Goal: Task Accomplishment & Management: Complete application form

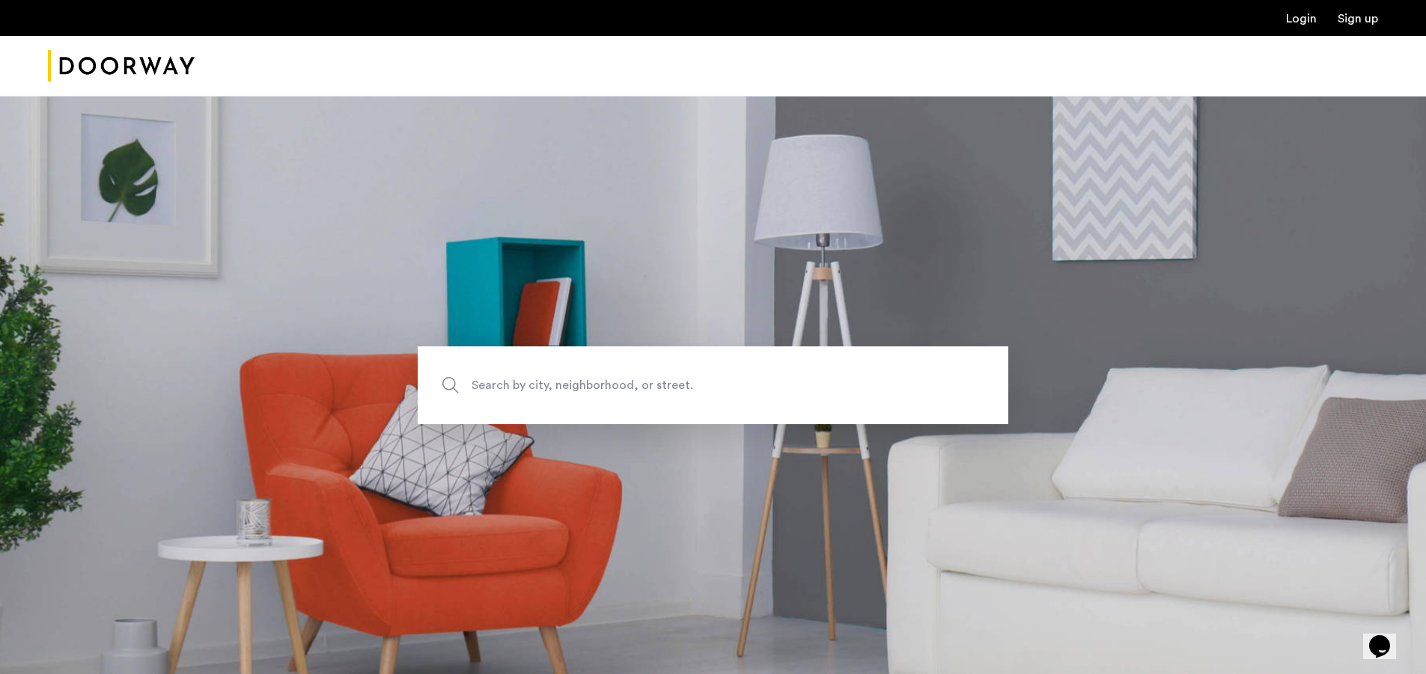
click at [1307, 18] on link "Login" at bounding box center [1301, 19] width 31 height 12
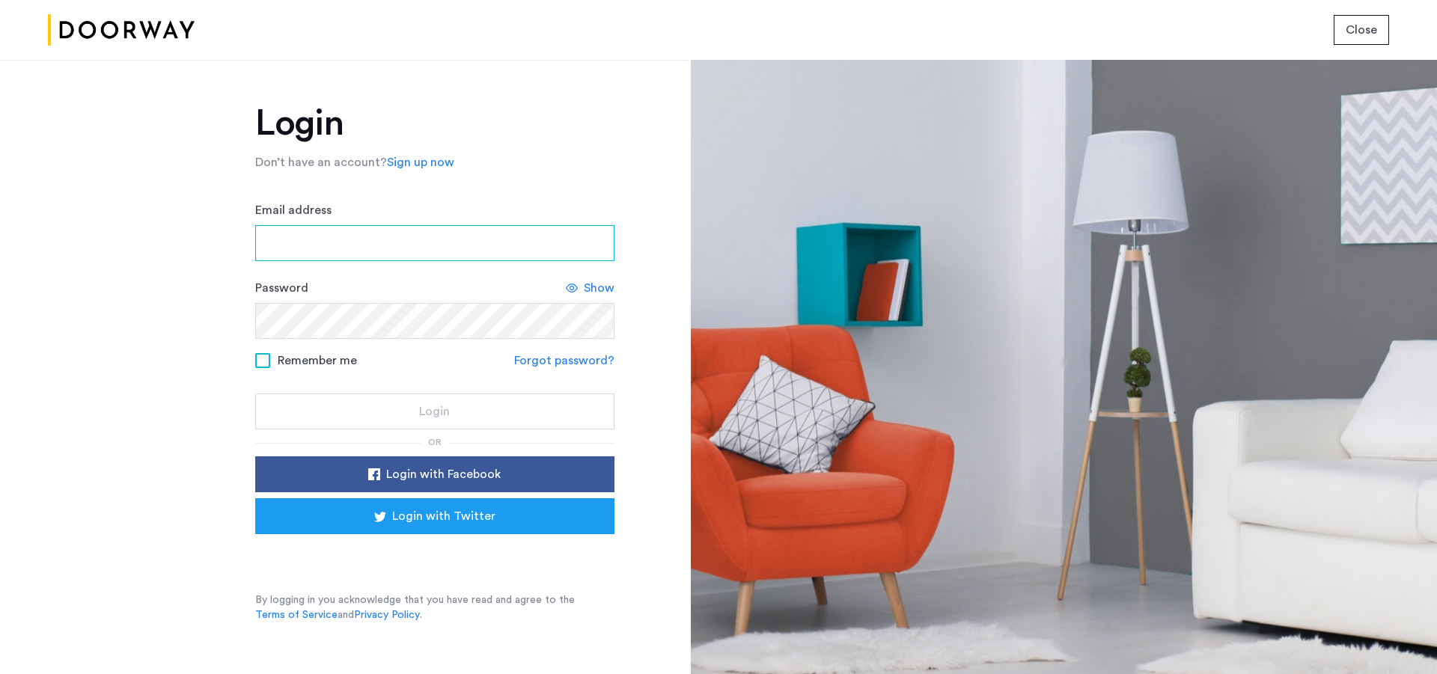
click at [291, 247] on input "Email address" at bounding box center [434, 243] width 359 height 36
type input "**********"
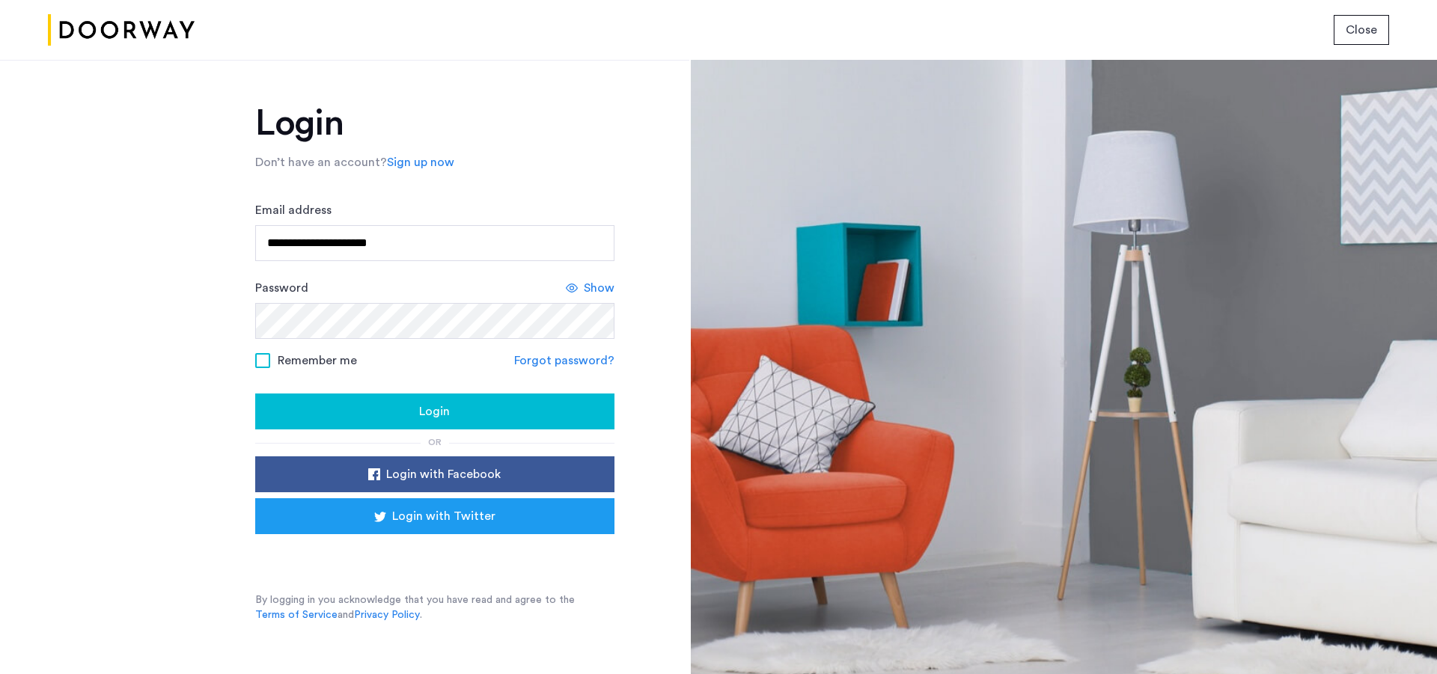
click at [380, 410] on div "Login" at bounding box center [434, 412] width 335 height 18
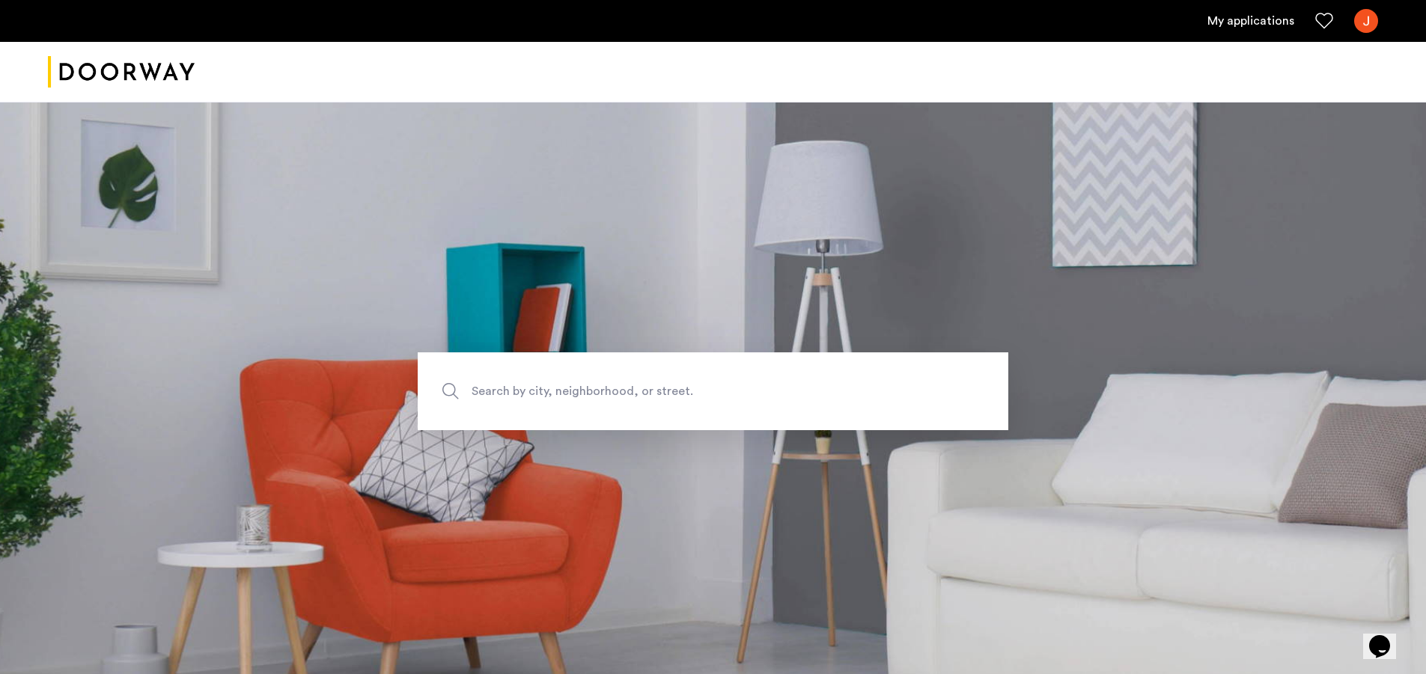
click at [1224, 16] on link "My applications" at bounding box center [1250, 21] width 87 height 18
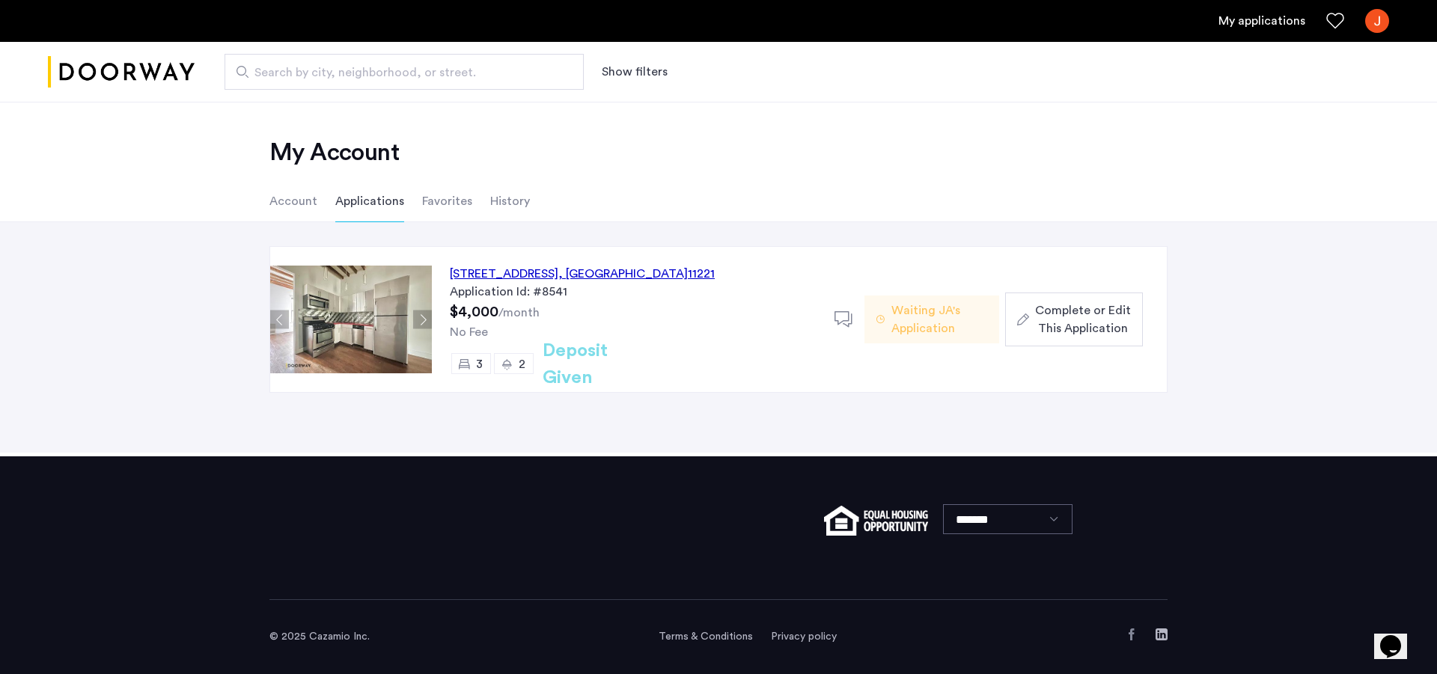
click at [1058, 320] on span "Complete or Edit This Application" at bounding box center [1083, 320] width 96 height 36
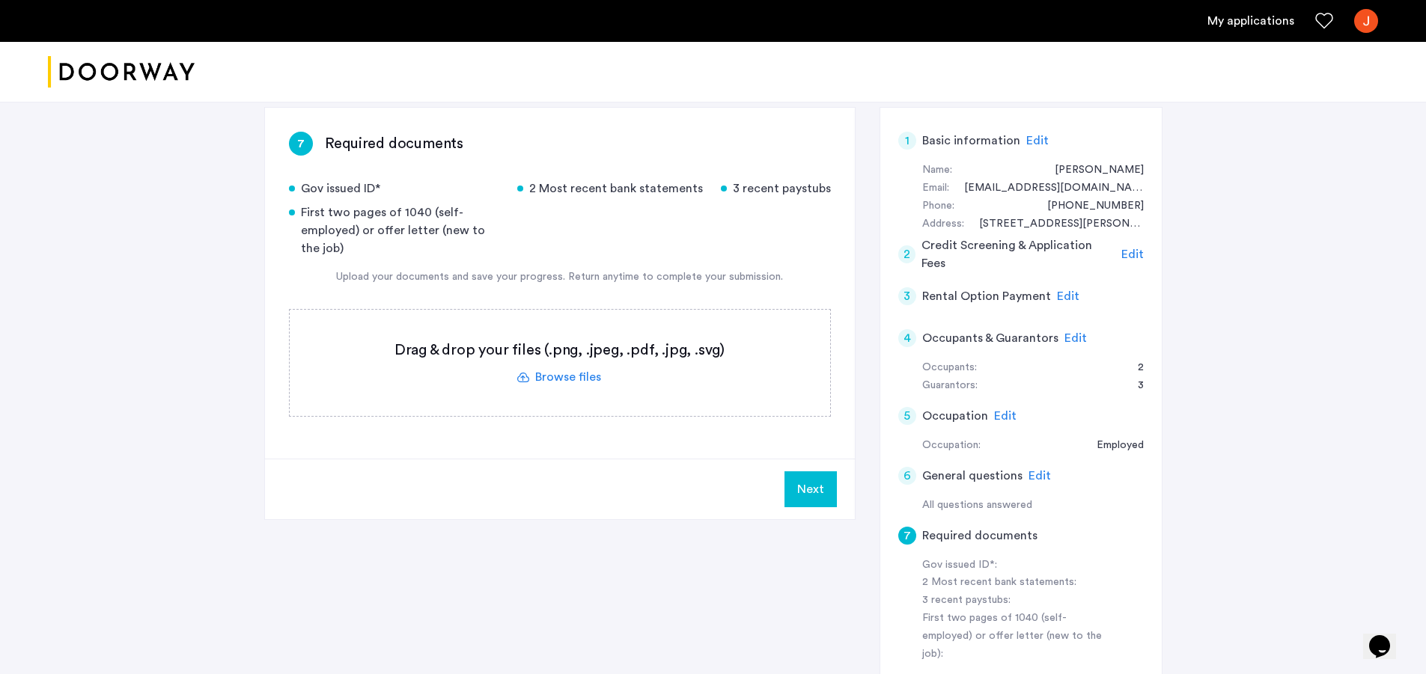
scroll to position [225, 0]
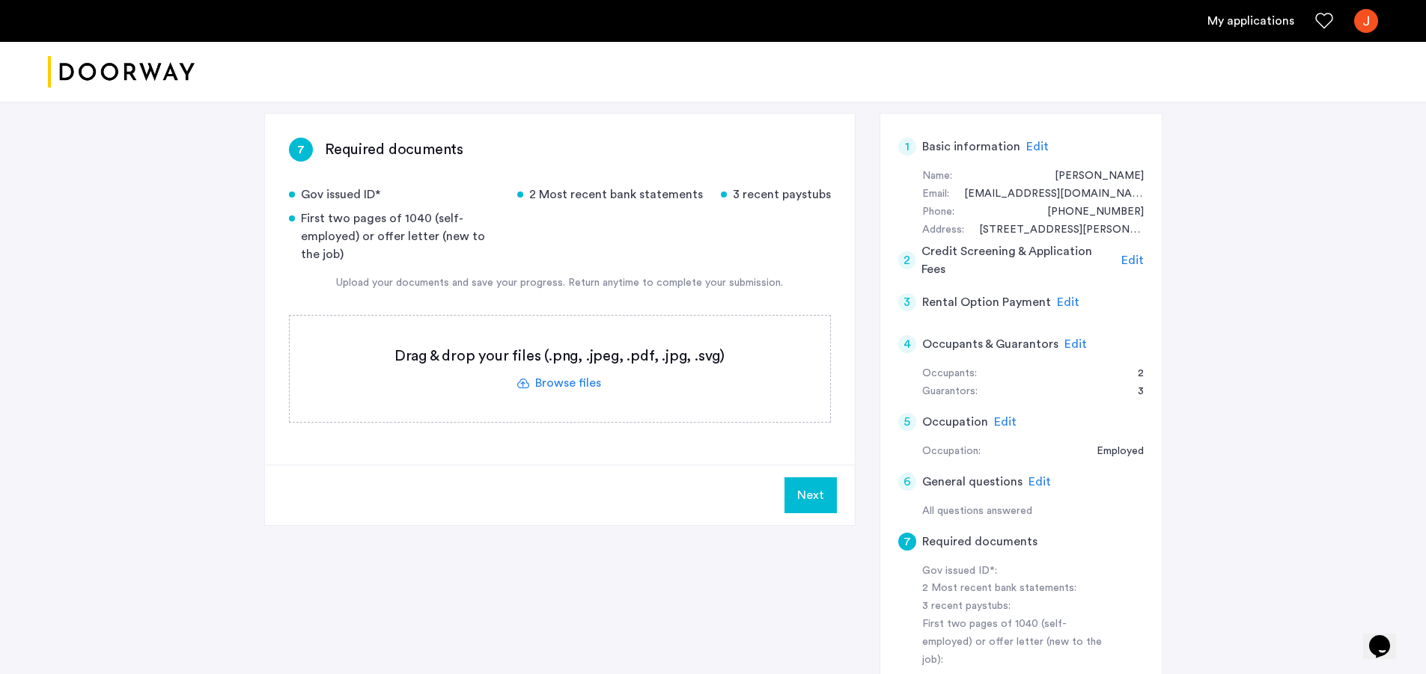
click at [557, 355] on label at bounding box center [560, 369] width 540 height 106
click at [0, 0] on input "file" at bounding box center [0, 0] width 0 height 0
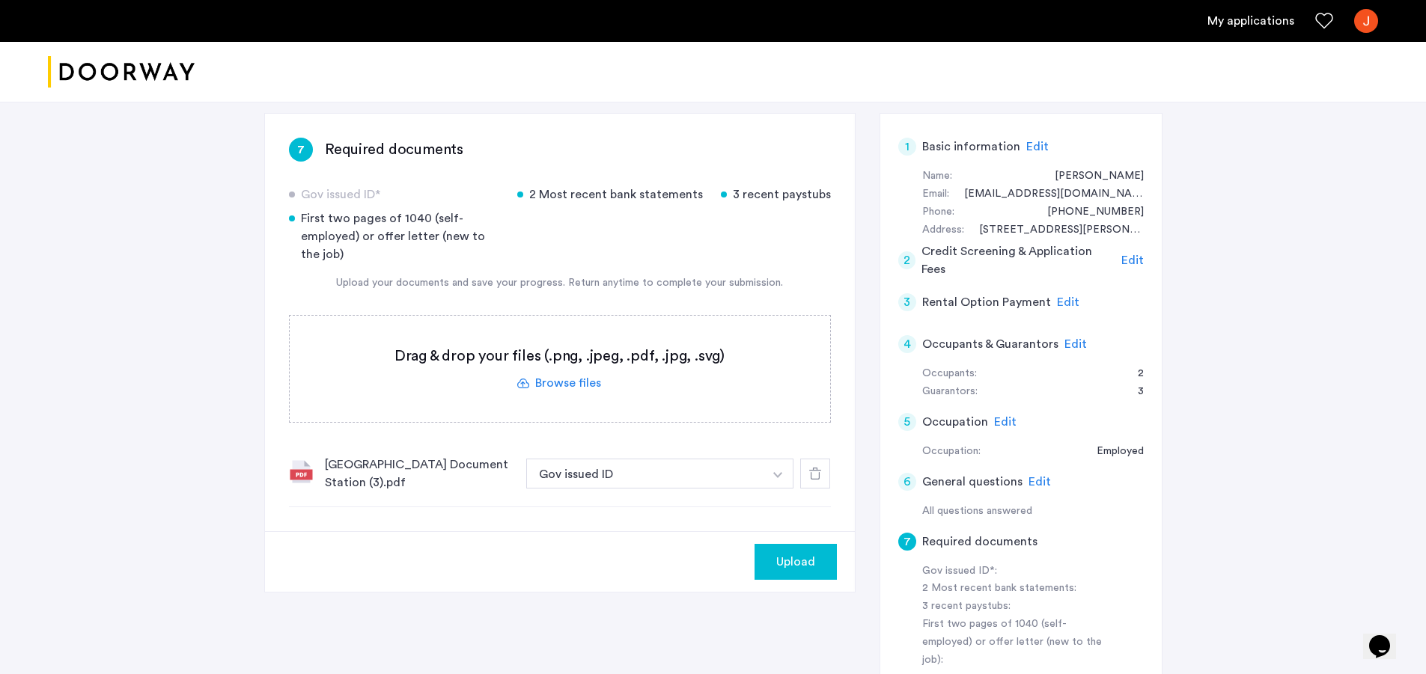
click at [804, 559] on span "Upload" at bounding box center [795, 562] width 39 height 18
click at [804, 550] on button "Next" at bounding box center [810, 562] width 52 height 36
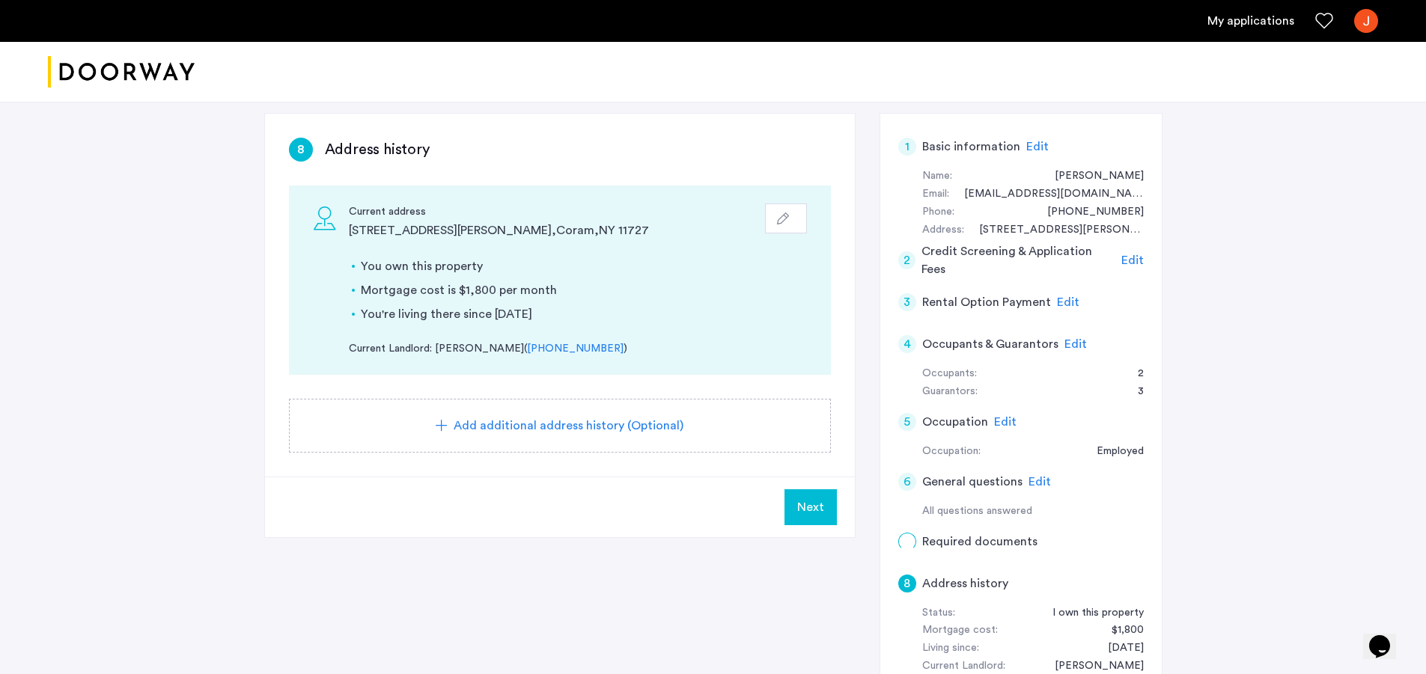
scroll to position [0, 0]
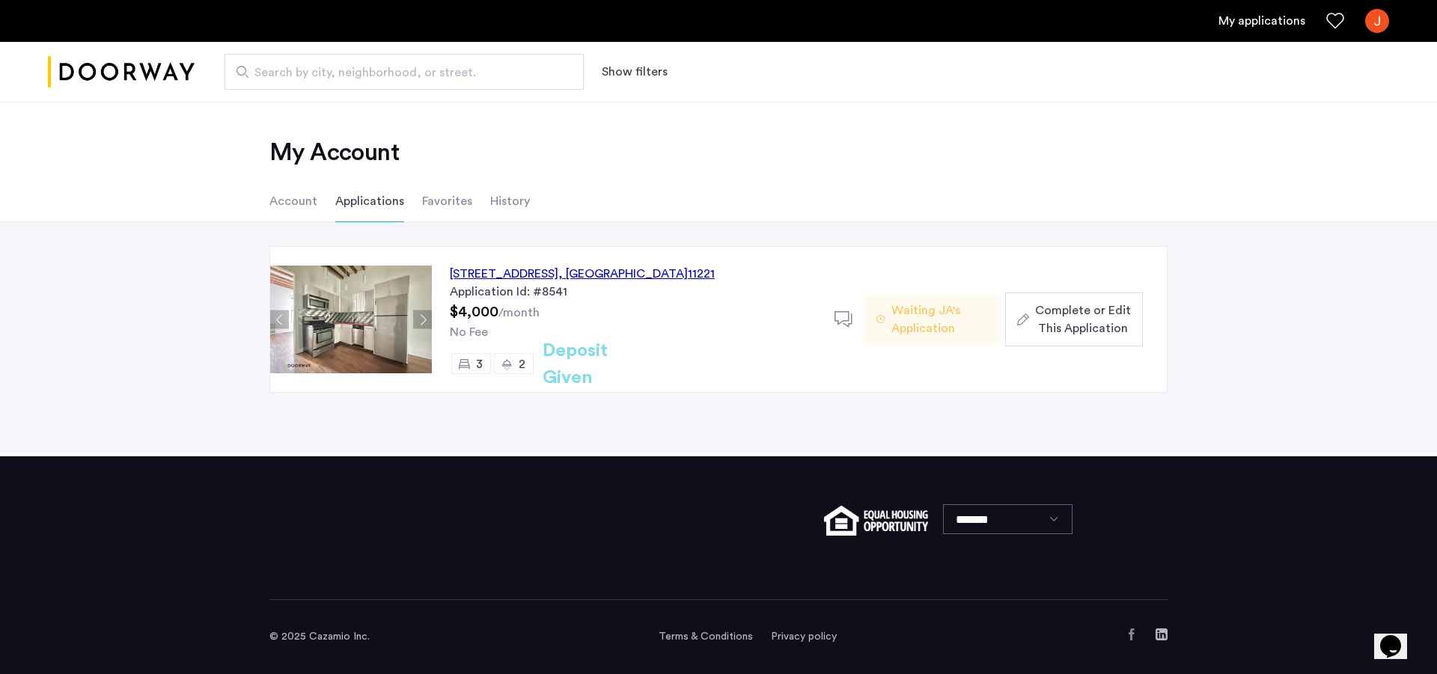
click at [1036, 315] on span "Complete or Edit This Application" at bounding box center [1083, 320] width 96 height 36
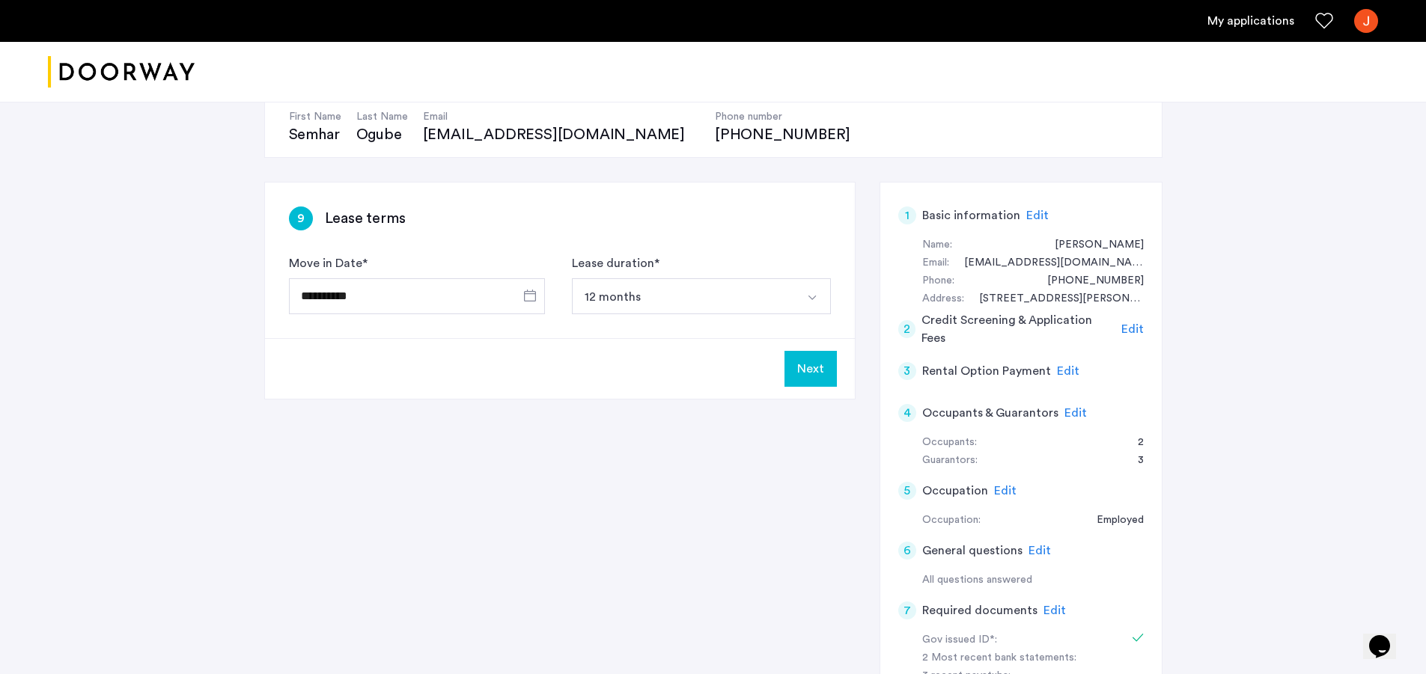
scroll to position [103, 0]
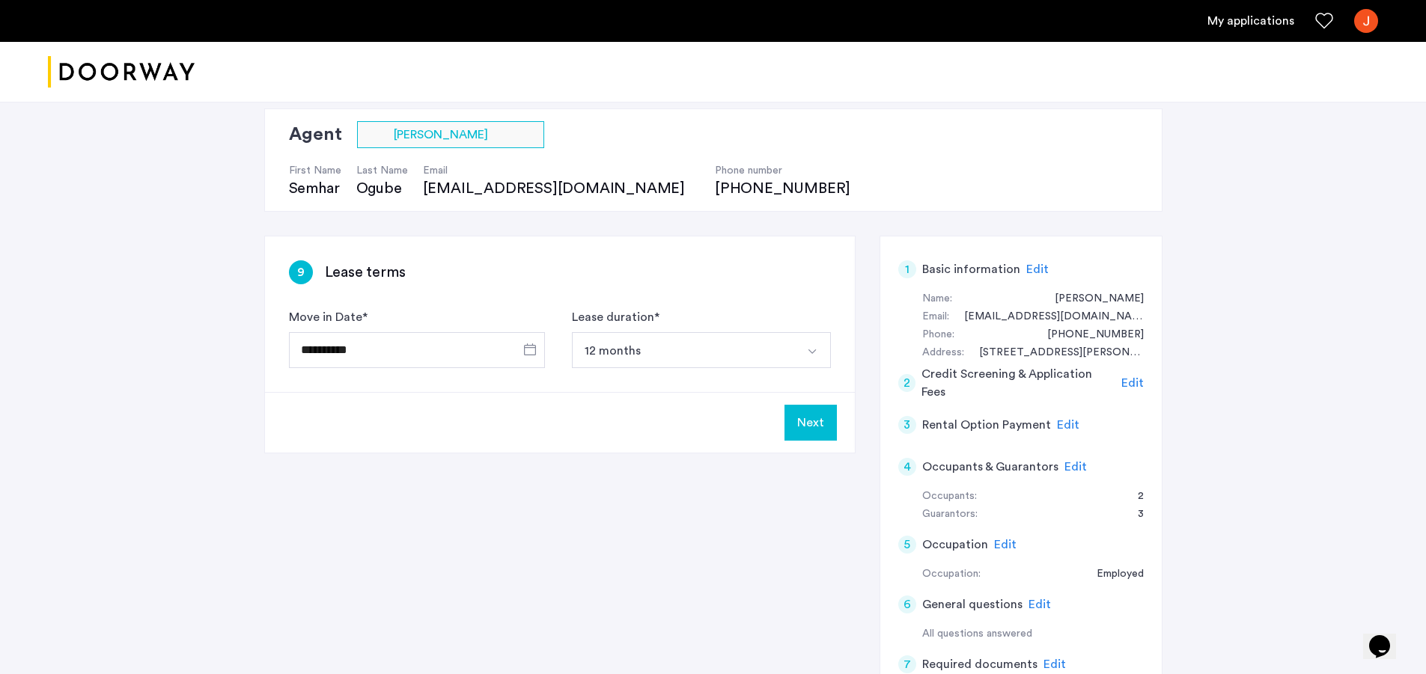
click at [1218, 16] on link "My applications" at bounding box center [1250, 21] width 87 height 18
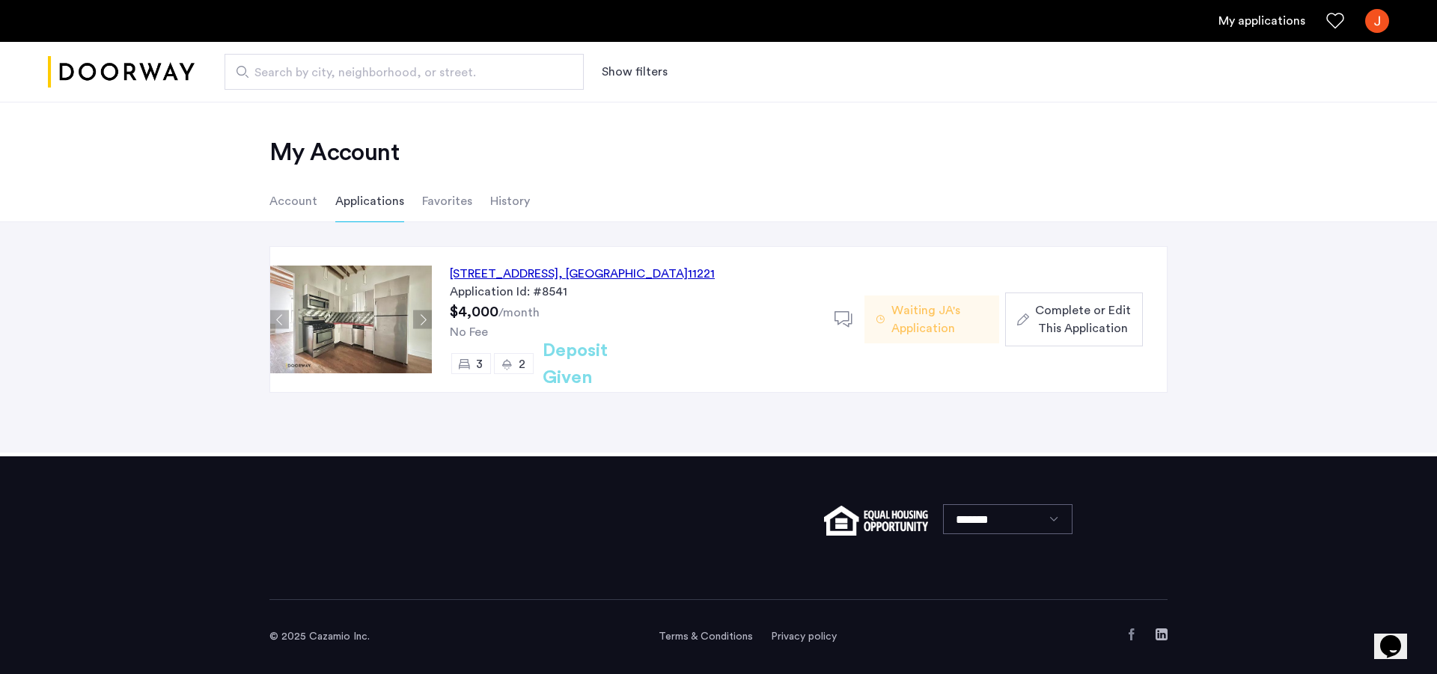
click at [1075, 323] on span "Complete or Edit This Application" at bounding box center [1083, 320] width 96 height 36
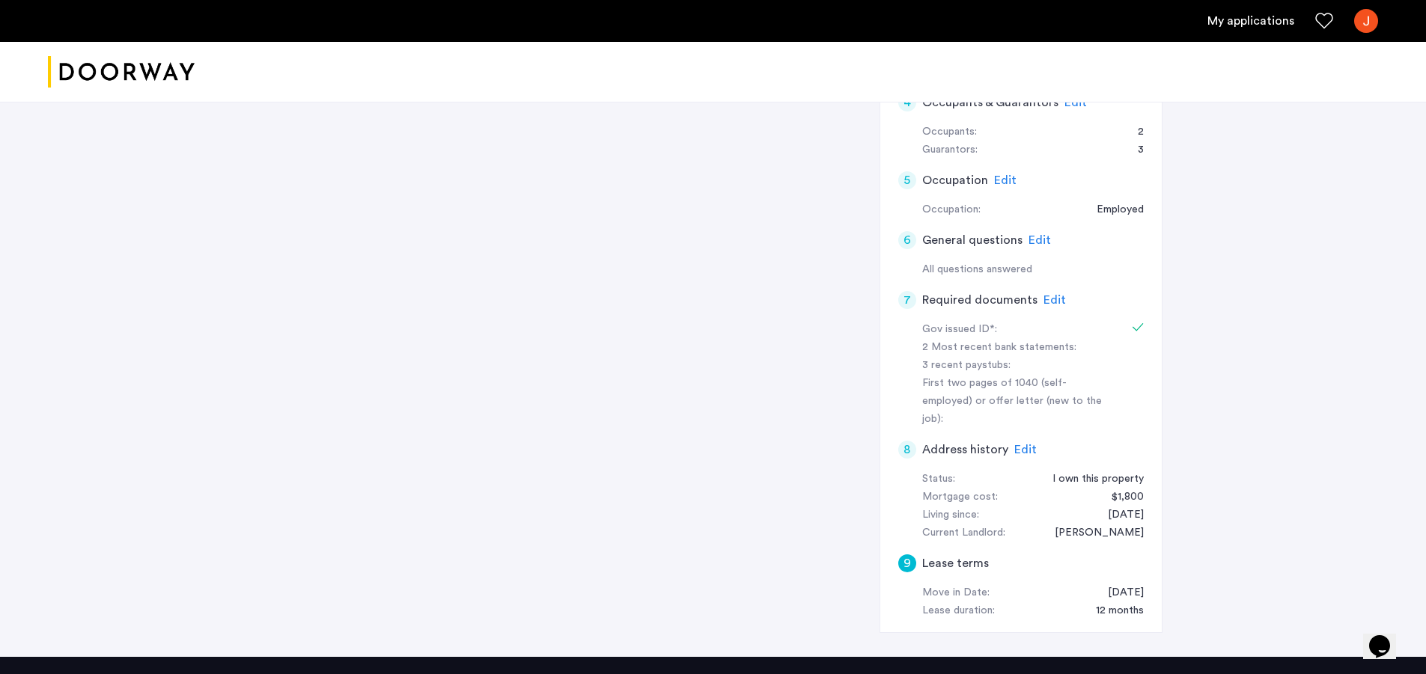
scroll to position [483, 0]
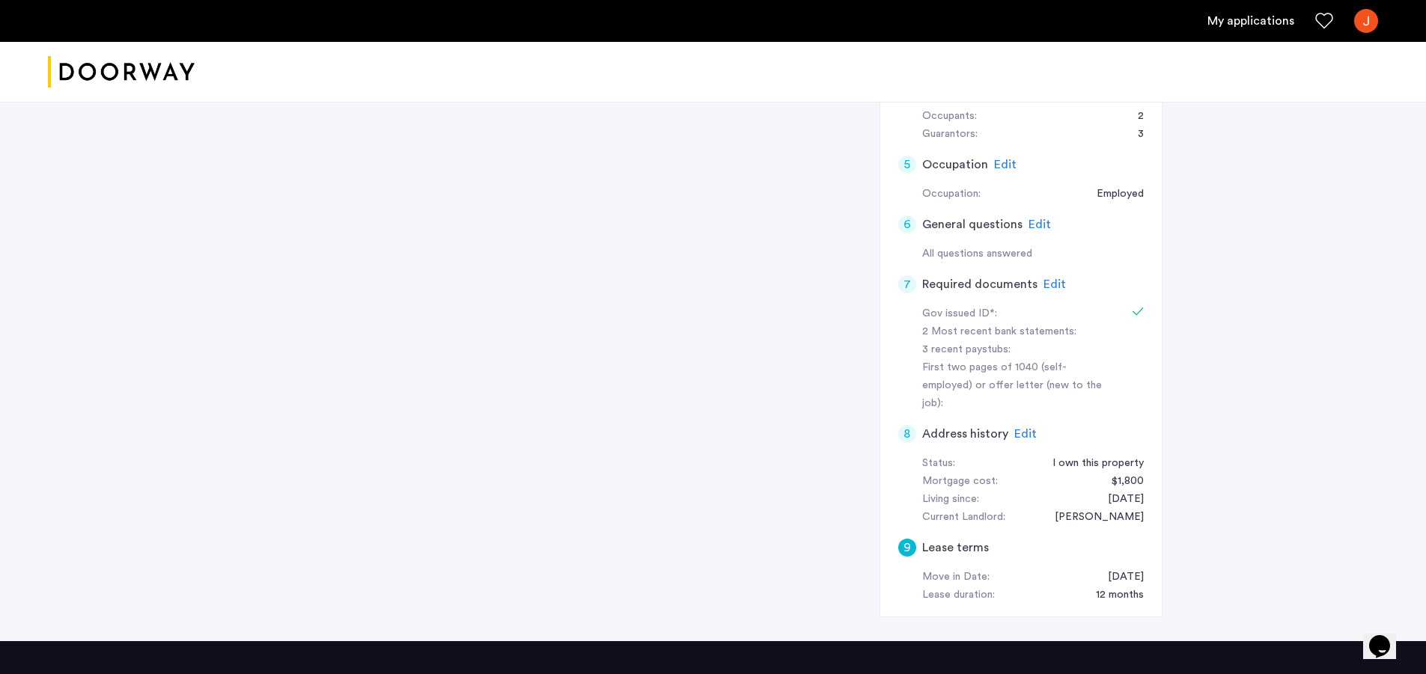
click at [1053, 276] on div "Edit" at bounding box center [1054, 284] width 22 height 18
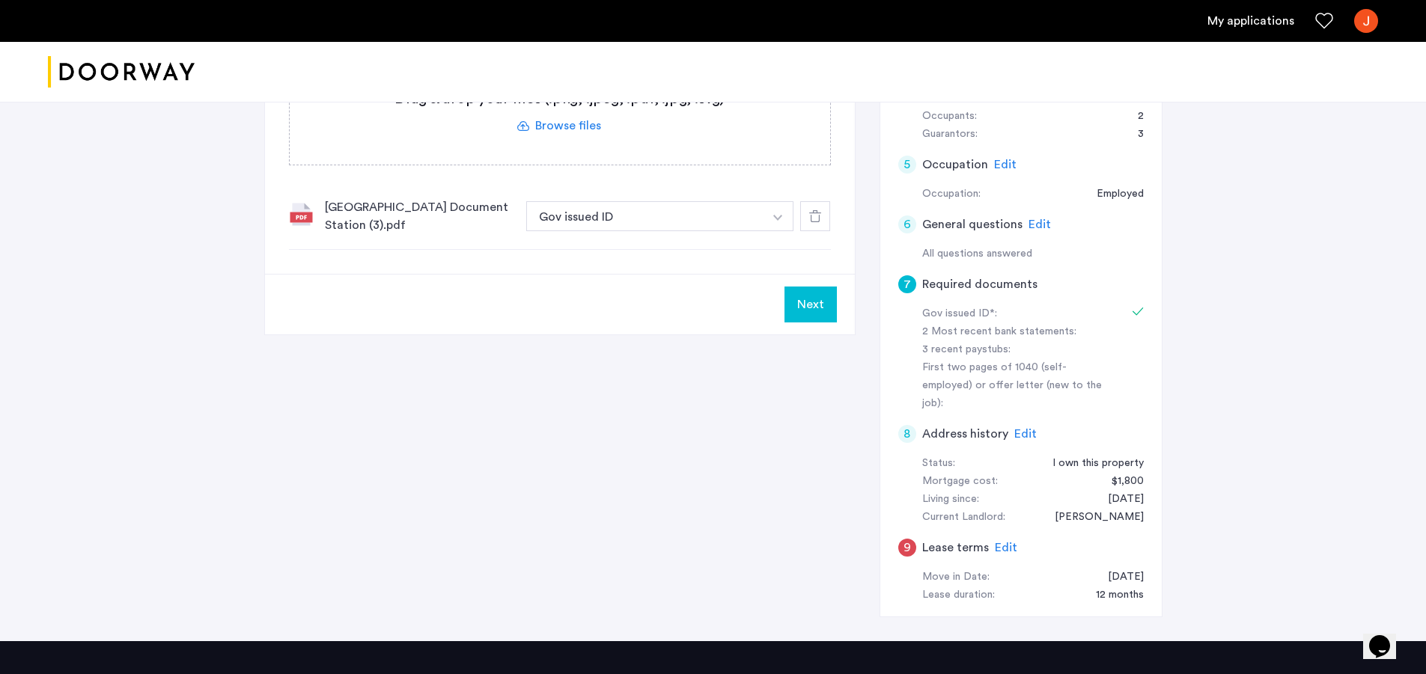
click at [565, 123] on label at bounding box center [560, 111] width 540 height 106
click at [0, 0] on input "file" at bounding box center [0, 0] width 0 height 0
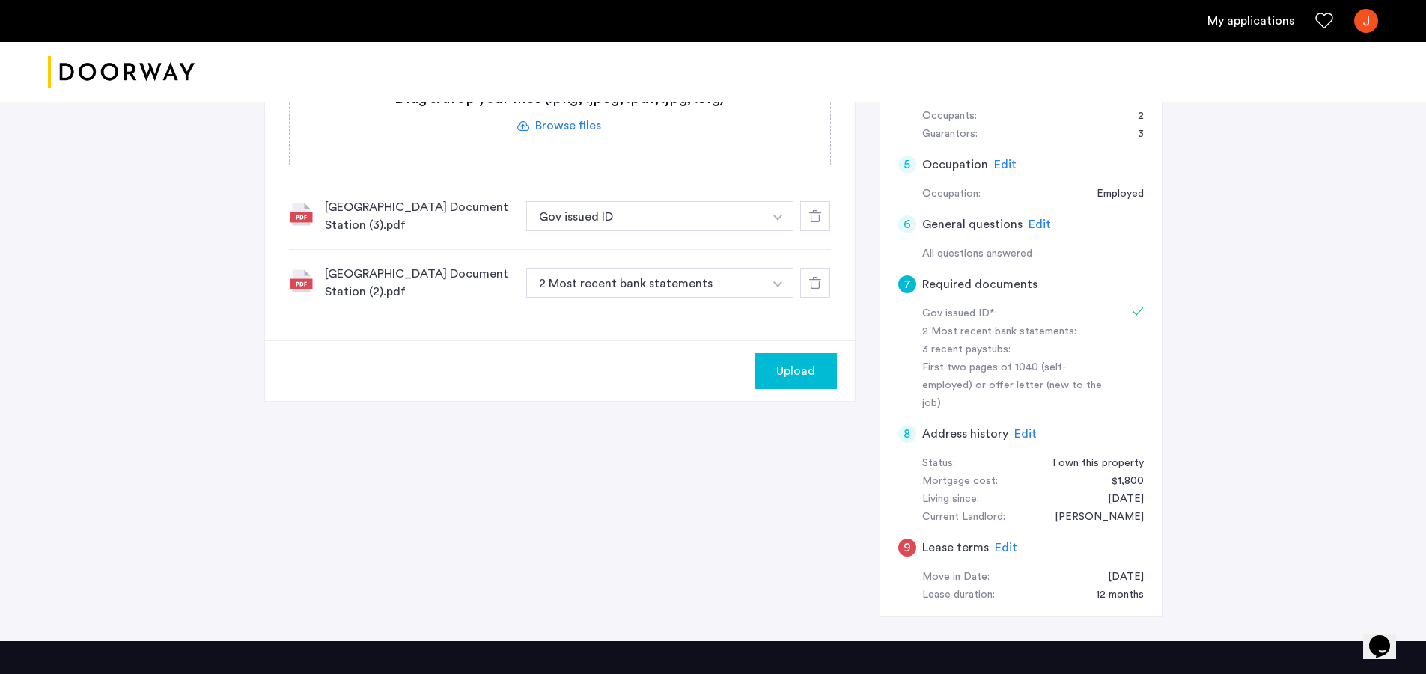
click at [557, 127] on label at bounding box center [560, 111] width 540 height 106
click at [0, 0] on input "file" at bounding box center [0, 0] width 0 height 0
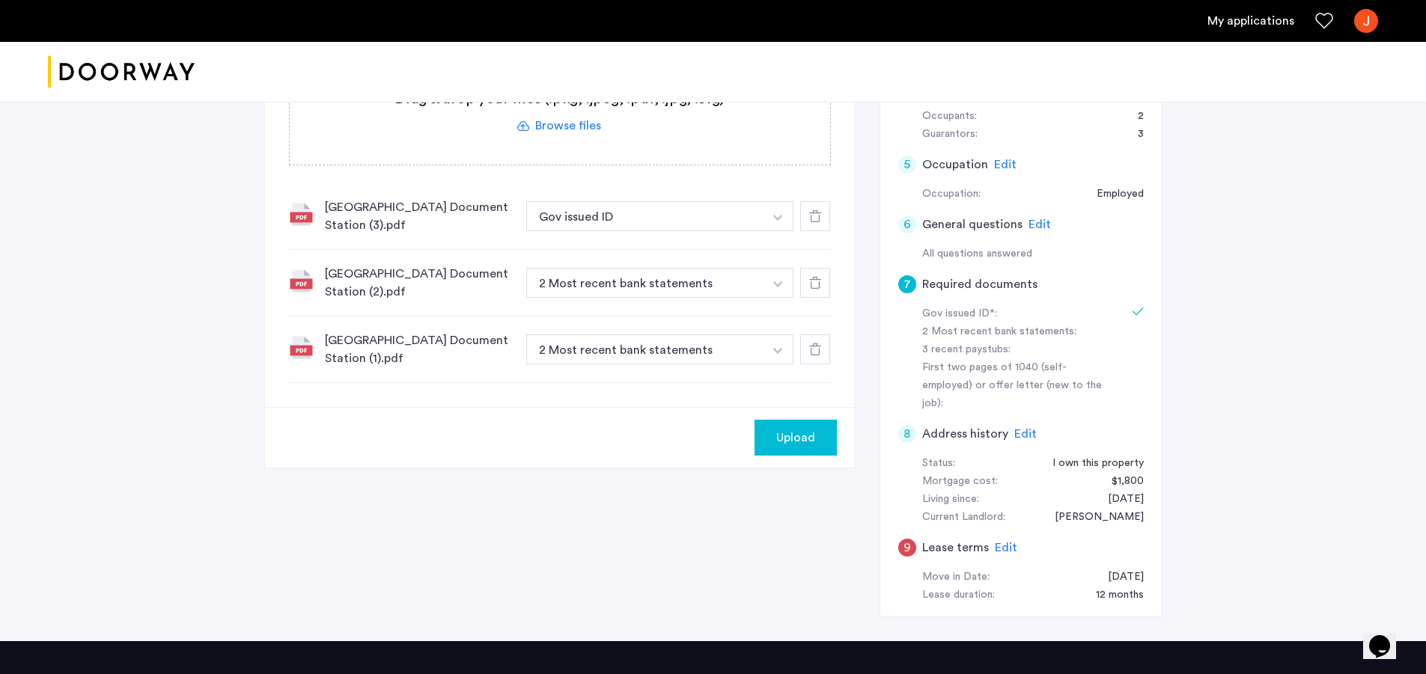
click at [552, 122] on label at bounding box center [560, 111] width 540 height 106
click at [0, 0] on input "file" at bounding box center [0, 0] width 0 height 0
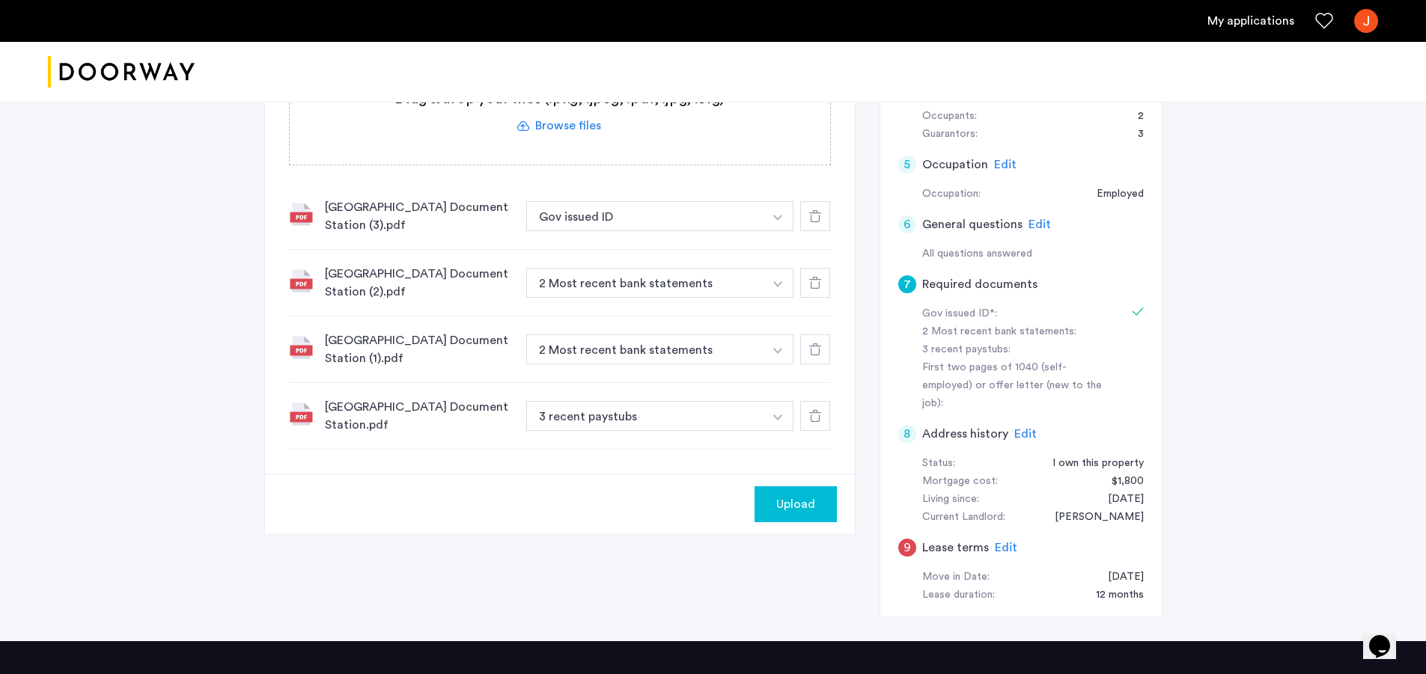
click at [794, 513] on button "Upload" at bounding box center [795, 504] width 82 height 36
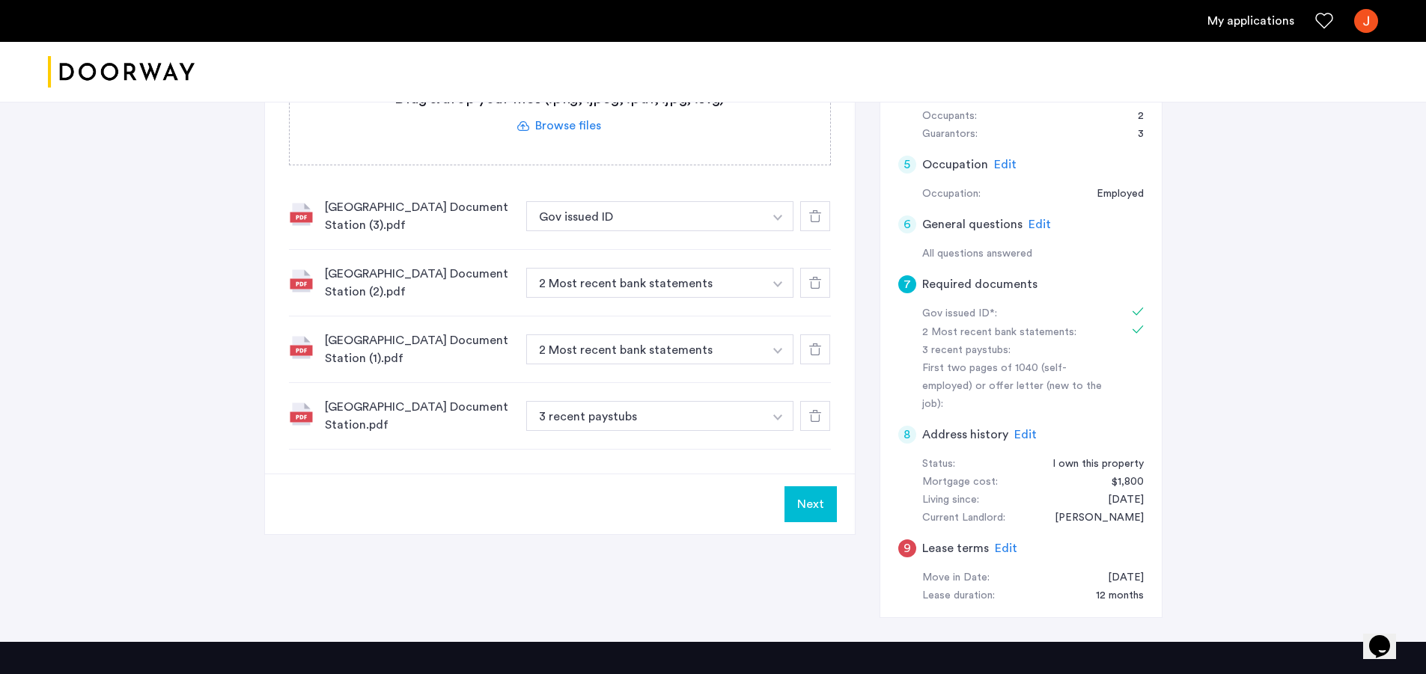
click at [792, 506] on button "Next" at bounding box center [810, 504] width 52 height 36
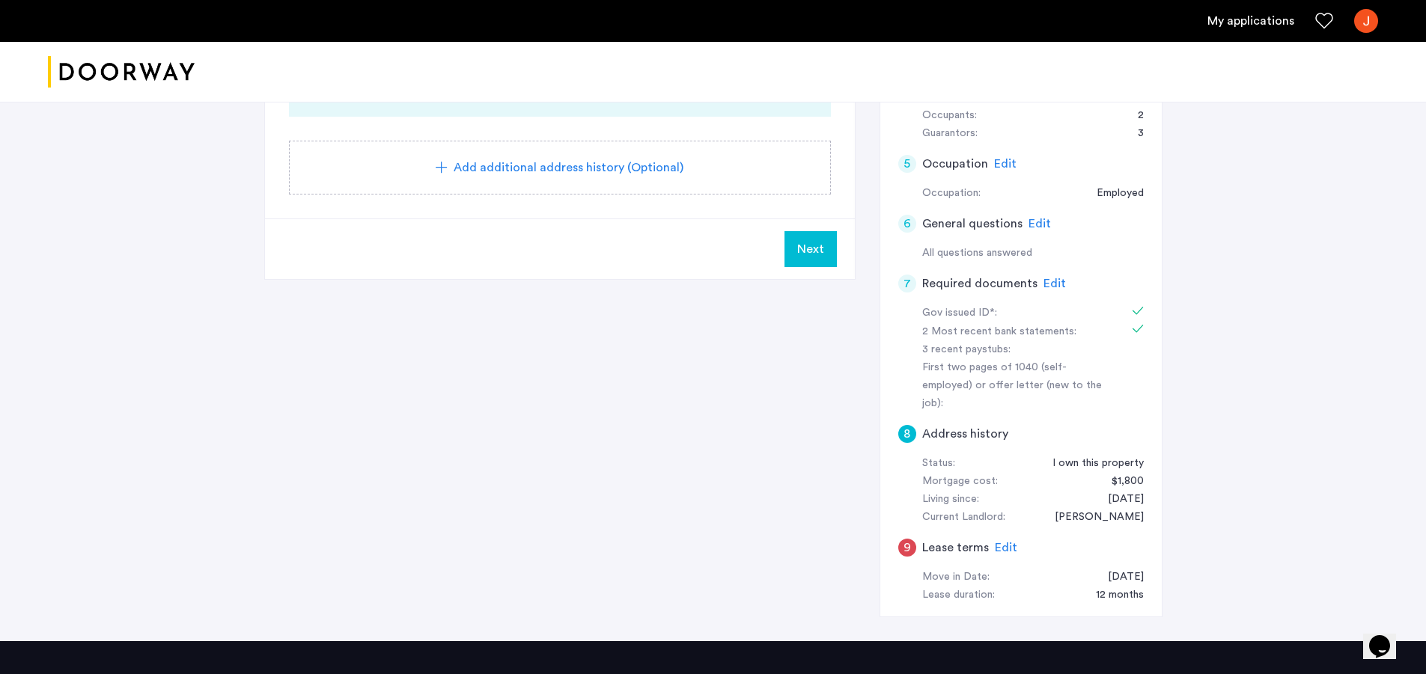
scroll to position [485, 0]
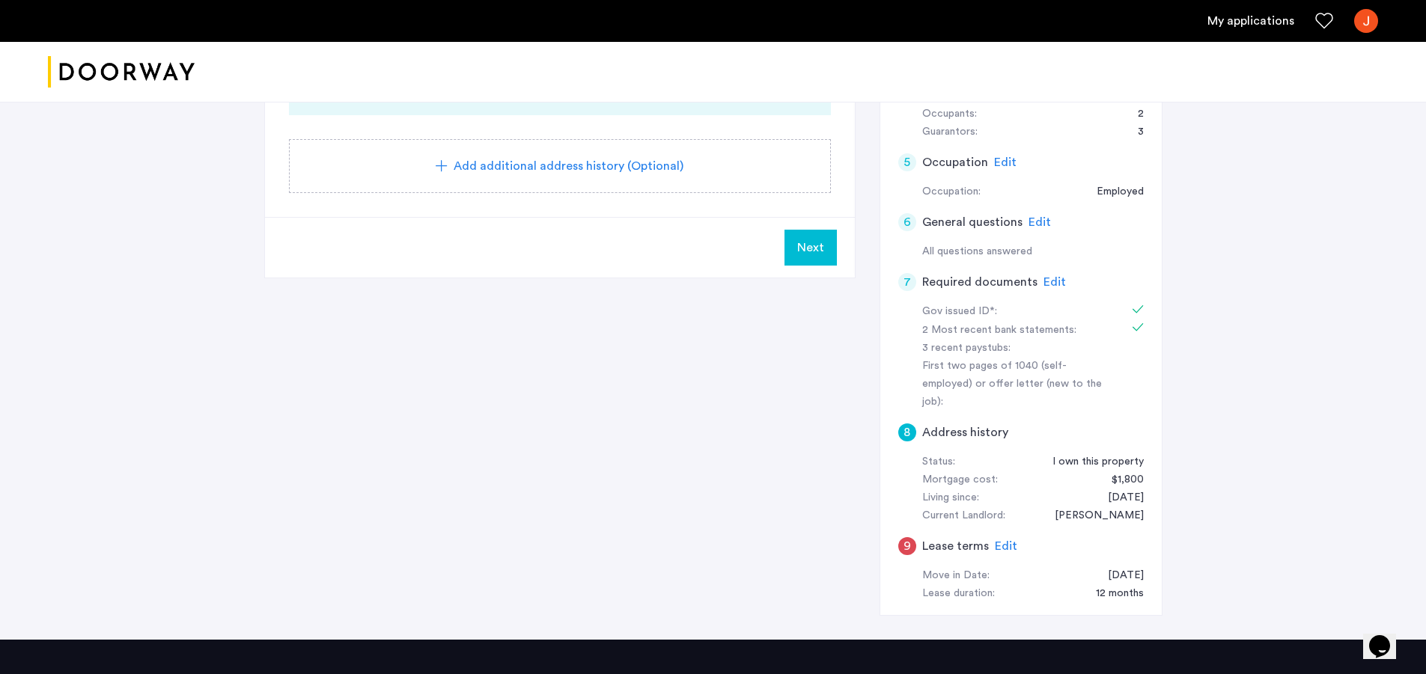
click at [1007, 540] on span "Edit" at bounding box center [1006, 546] width 22 height 12
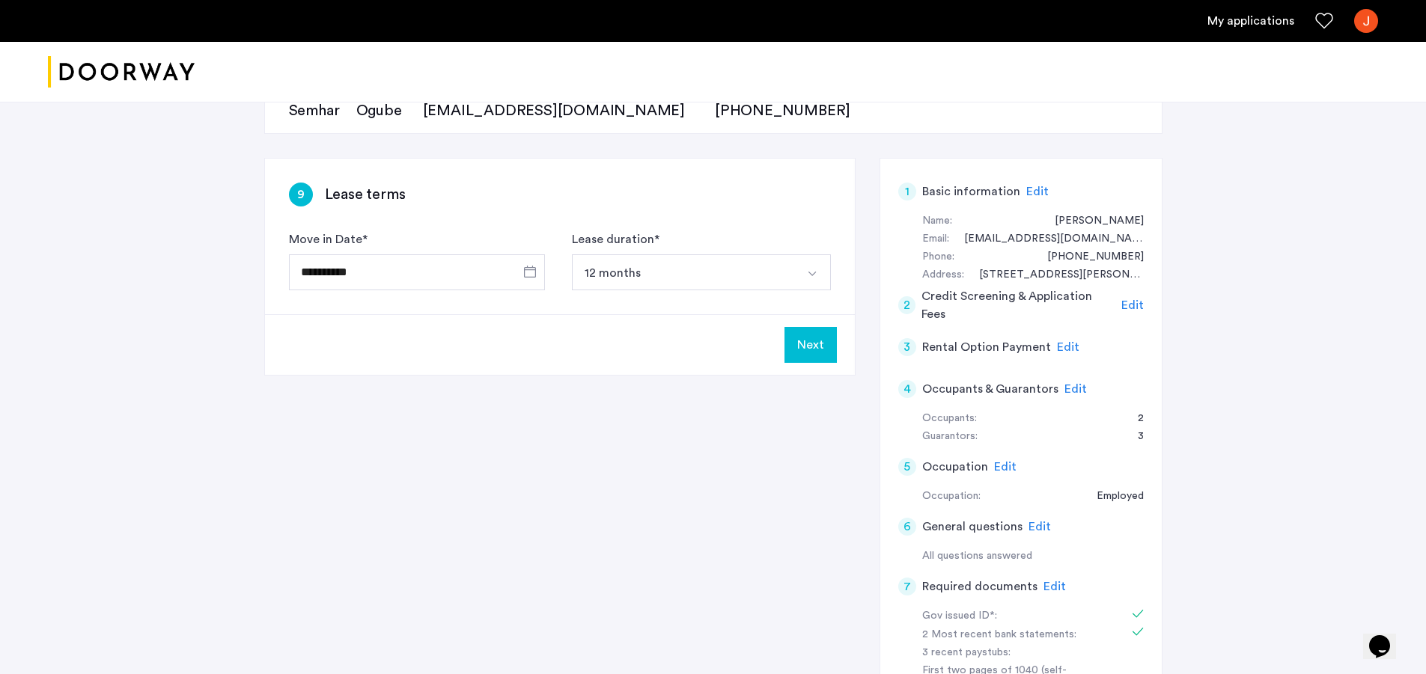
scroll to position [0, 0]
